Goal: Check status: Check status

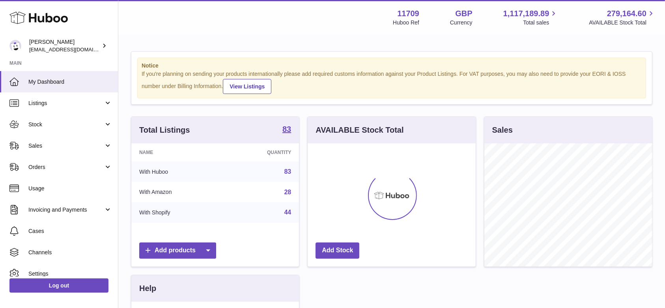
scroll to position [123, 168]
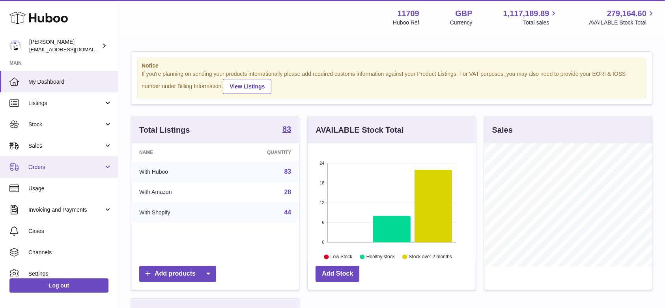
click at [56, 169] on span "Orders" at bounding box center [65, 166] width 75 height 7
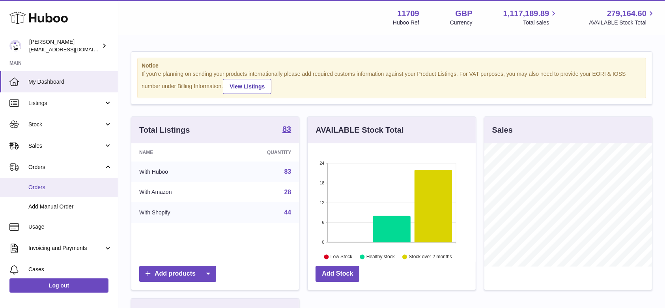
click at [54, 186] on span "Orders" at bounding box center [70, 186] width 84 height 7
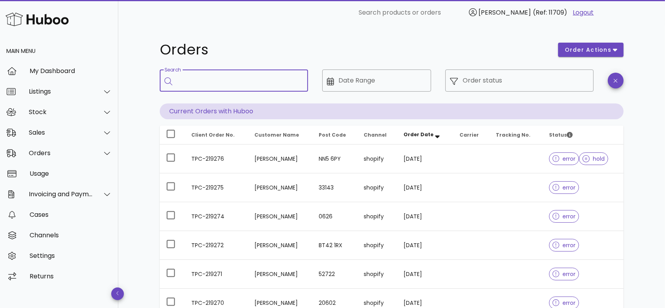
click at [188, 80] on input "Search" at bounding box center [239, 80] width 125 height 13
paste input "**********"
type input "**********"
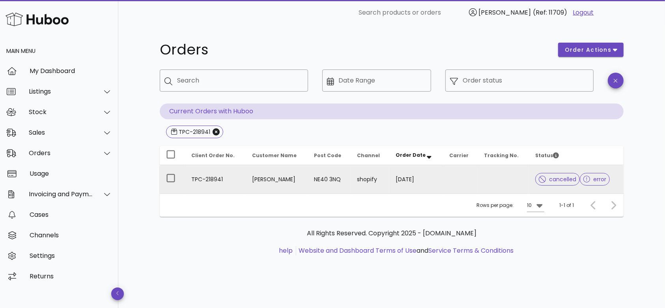
click at [201, 177] on td "TPC-218941" at bounding box center [215, 179] width 61 height 28
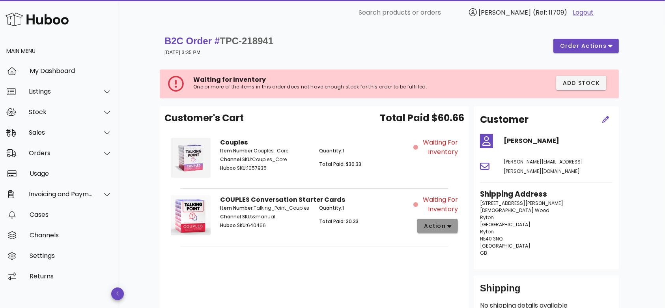
click at [450, 223] on icon "button" at bounding box center [449, 225] width 4 height 7
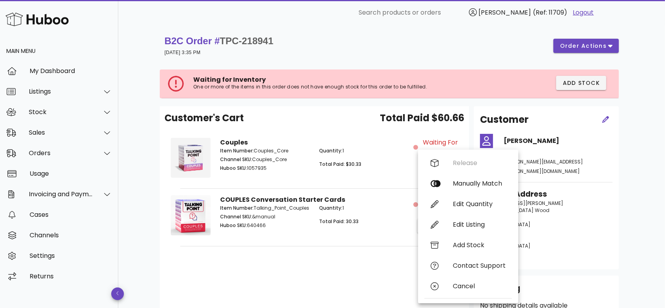
click at [358, 245] on div "Customer's Cart Total Paid $60.66 Couples Item Number: Couples_Core Channel SKU…" at bounding box center [314, 214] width 309 height 216
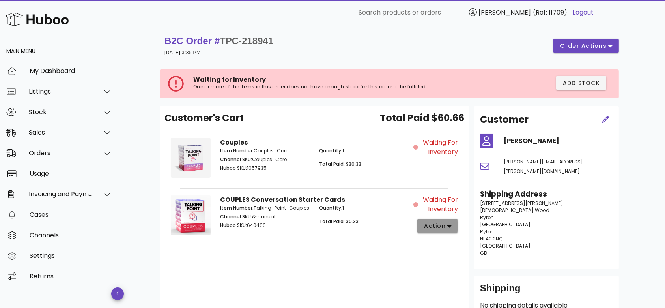
click at [434, 223] on span "action" at bounding box center [434, 226] width 22 height 8
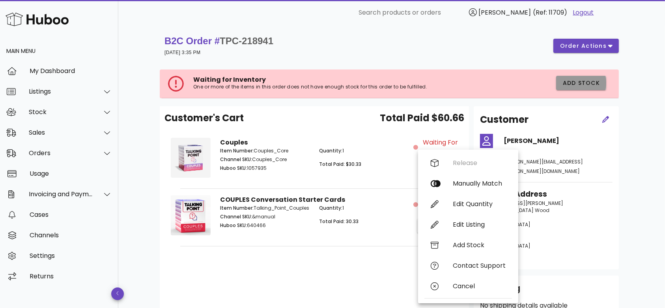
click at [587, 79] on span "Add Stock" at bounding box center [581, 83] width 38 height 8
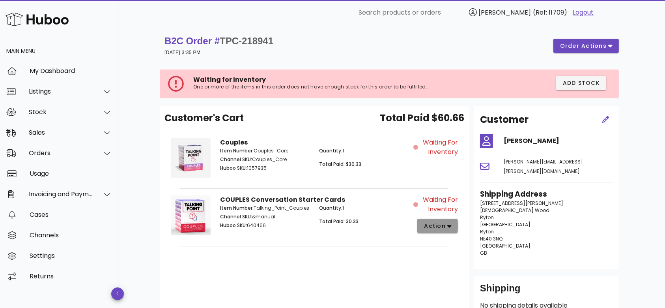
click at [446, 224] on span "action" at bounding box center [437, 226] width 28 height 8
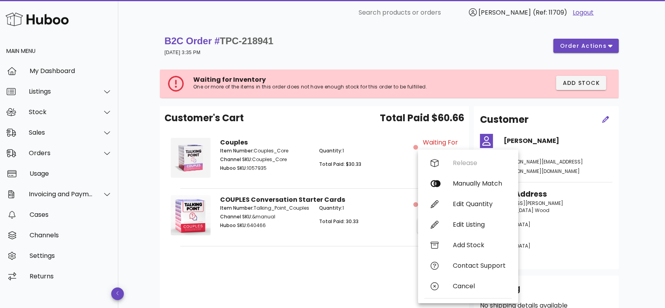
click at [463, 166] on div "Release Manually Match Edit Quantity Edit Listing Add Stock Contact Support Can…" at bounding box center [468, 226] width 88 height 147
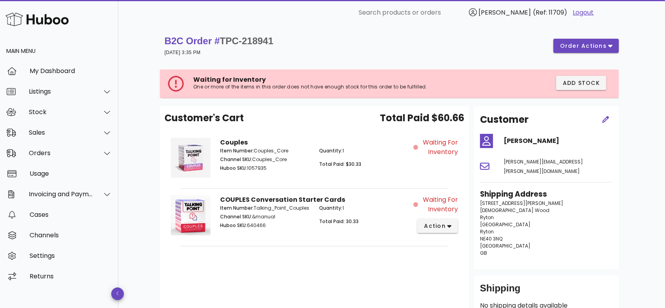
click at [463, 166] on div "Couples Item Number: Couples_Core Channel SKU: Couples_Core Huboo SKU: 1057935 …" at bounding box center [314, 158] width 300 height 55
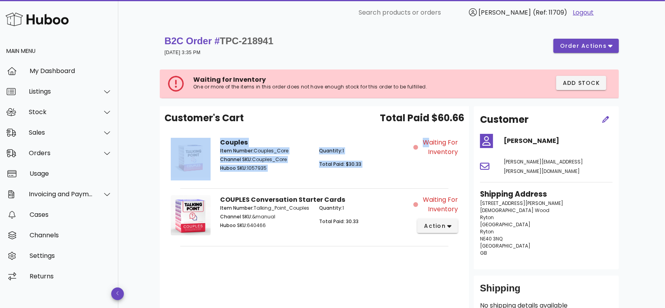
click at [463, 166] on div "Couples Item Number: Couples_Core Channel SKU: Couples_Core Huboo SKU: 1057935 …" at bounding box center [314, 158] width 300 height 55
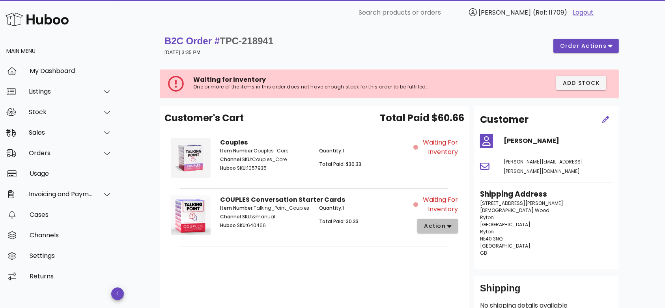
click at [428, 224] on span "action" at bounding box center [434, 226] width 22 height 8
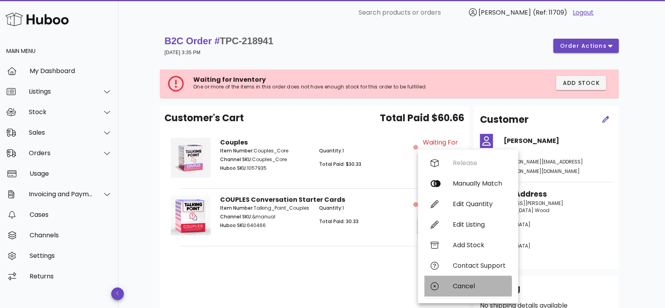
click at [442, 286] on div "Cancel" at bounding box center [468, 286] width 88 height 21
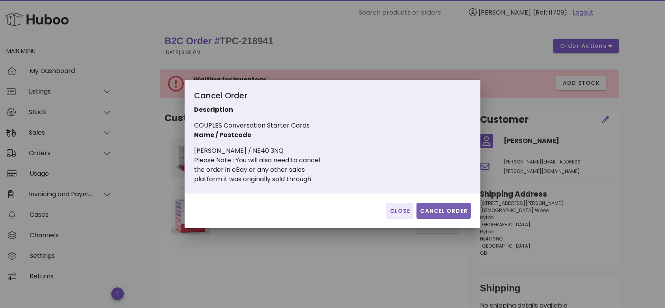
click at [438, 209] on span "Cancel Order" at bounding box center [444, 211] width 48 height 8
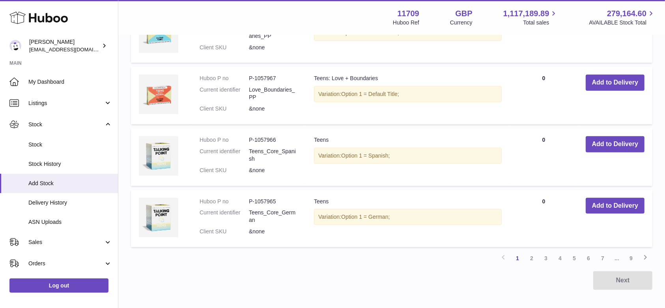
scroll to position [586, 0]
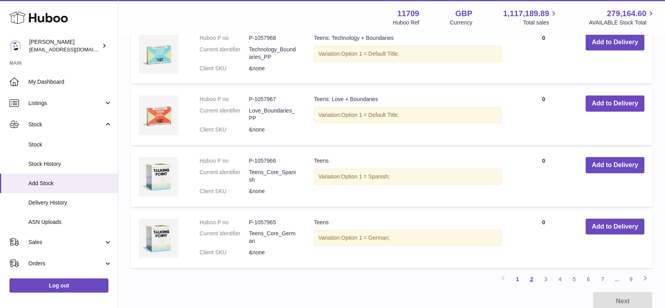
click at [531, 276] on link "2" at bounding box center [531, 279] width 14 height 14
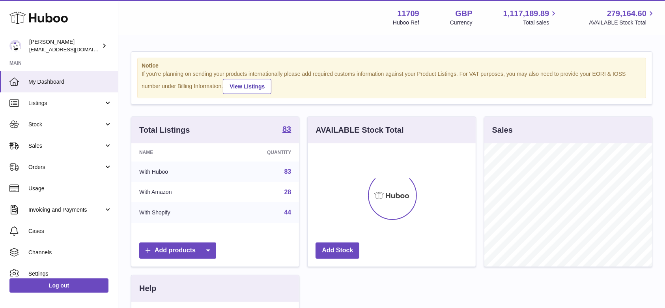
scroll to position [123, 168]
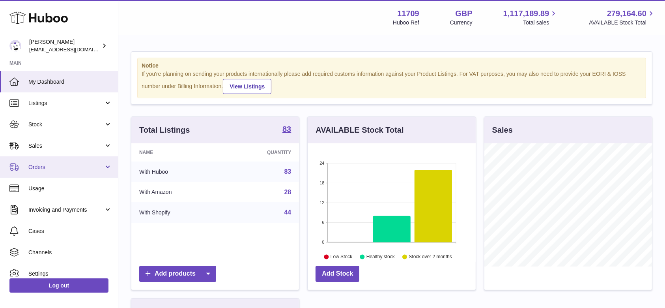
click at [57, 170] on span "Orders" at bounding box center [65, 166] width 75 height 7
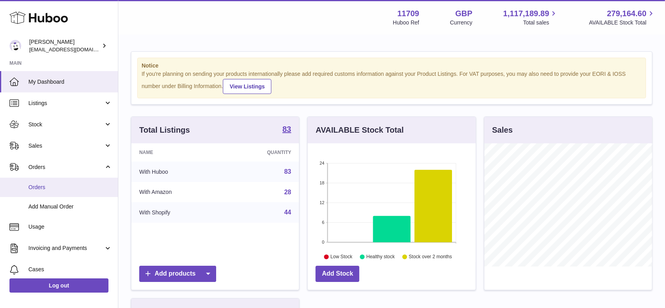
click at [38, 187] on span "Orders" at bounding box center [70, 186] width 84 height 7
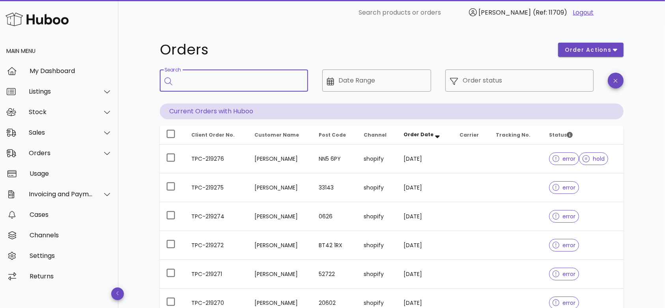
click at [192, 75] on input "Search" at bounding box center [239, 80] width 125 height 13
paste input "**********"
type input "**********"
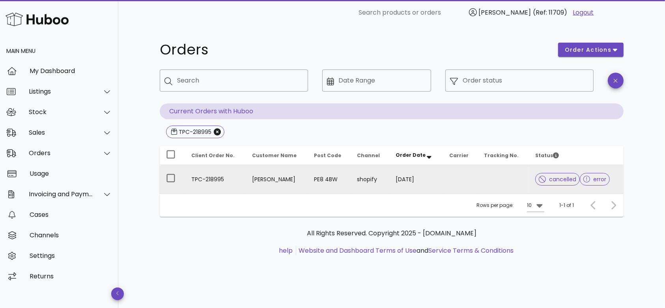
click at [211, 179] on td "TPC-218995" at bounding box center [215, 179] width 61 height 28
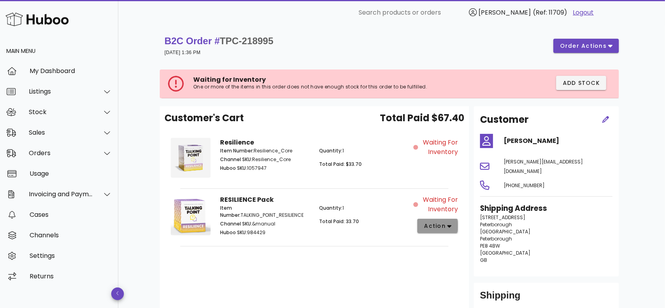
click at [443, 230] on button "action" at bounding box center [437, 225] width 41 height 14
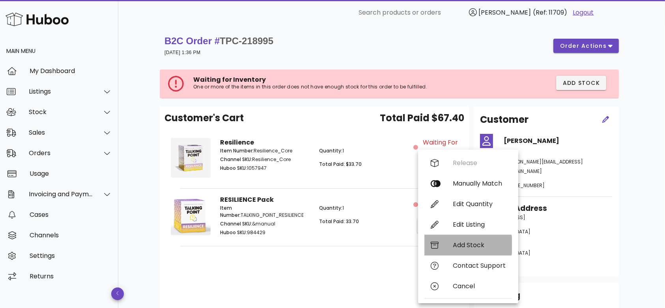
click at [447, 248] on div "Add Stock" at bounding box center [468, 245] width 88 height 21
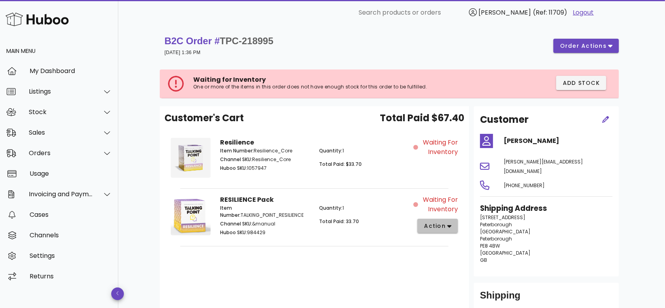
click at [433, 223] on span "action" at bounding box center [434, 226] width 22 height 8
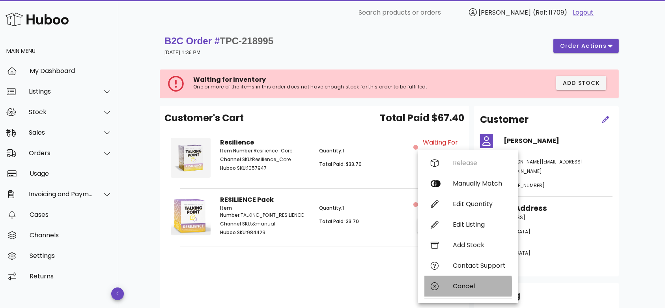
click at [468, 282] on div "Cancel" at bounding box center [479, 285] width 53 height 7
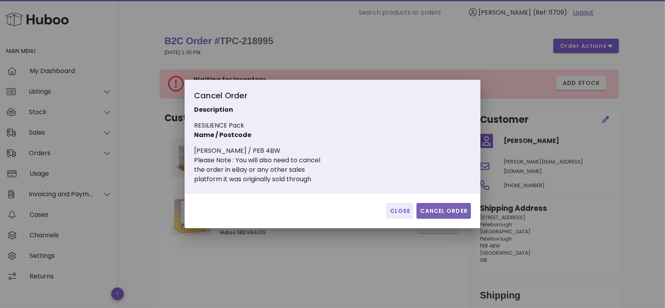
click at [450, 212] on span "Cancel Order" at bounding box center [444, 211] width 48 height 8
